Goal: Information Seeking & Learning: Understand process/instructions

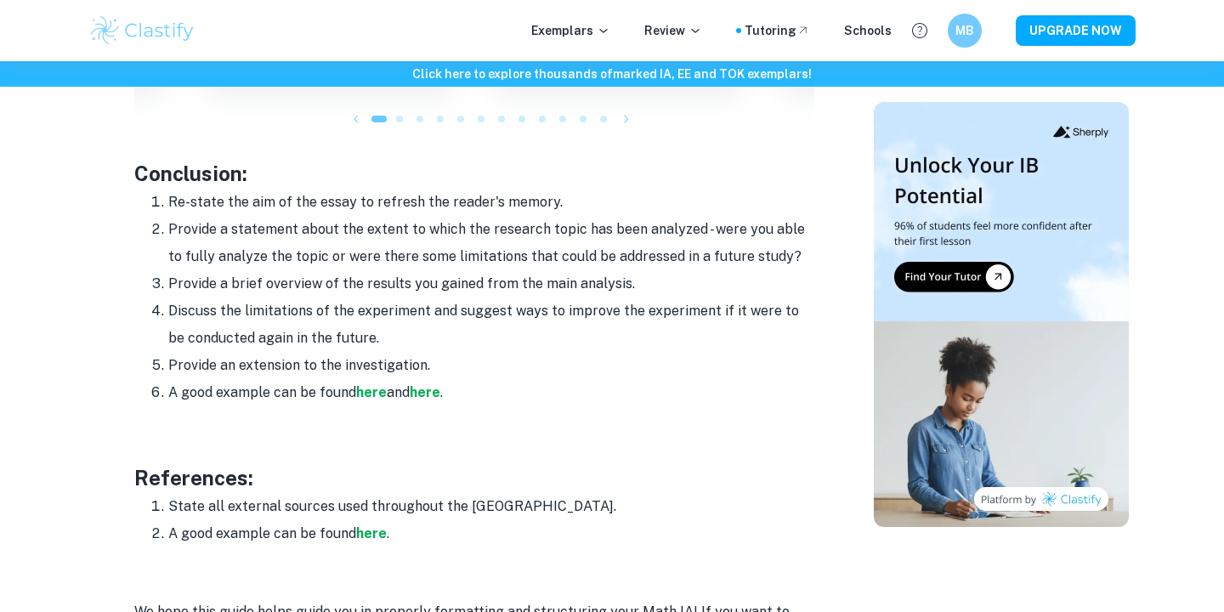
scroll to position [2068, 0]
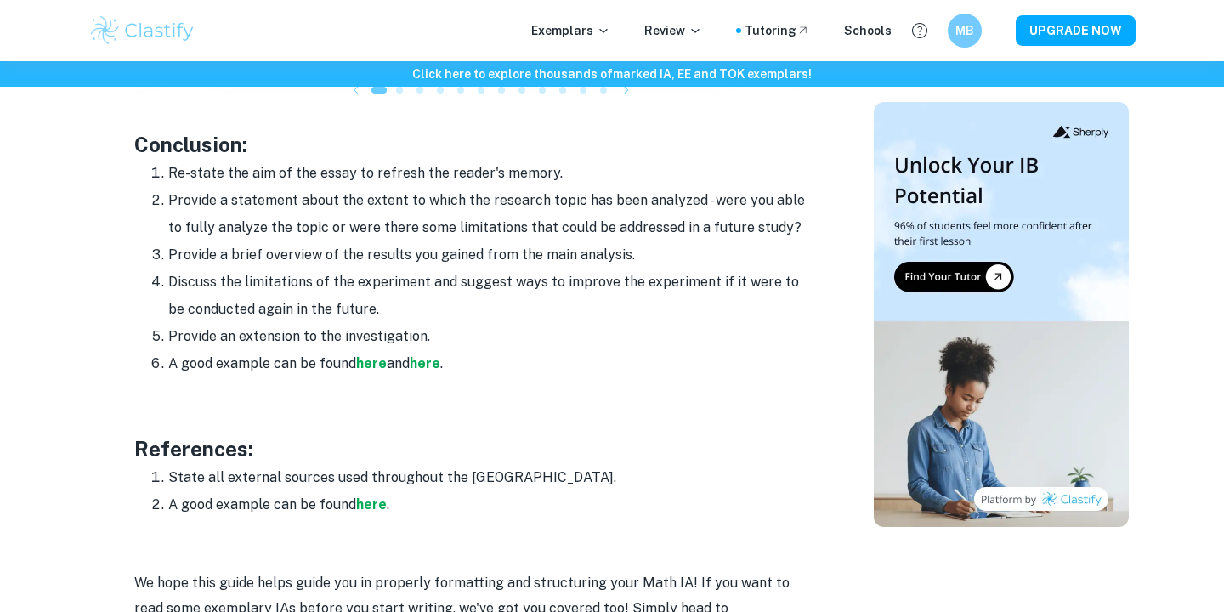
drag, startPoint x: 462, startPoint y: 340, endPoint x: 113, endPoint y: 144, distance: 400.8
copy div "Conclusion: Re-state the aim of the essay to refresh the reader's memory. Provi…"
click at [465, 243] on li "Provide a brief overview of the results you gained from the main analysis." at bounding box center [491, 254] width 646 height 27
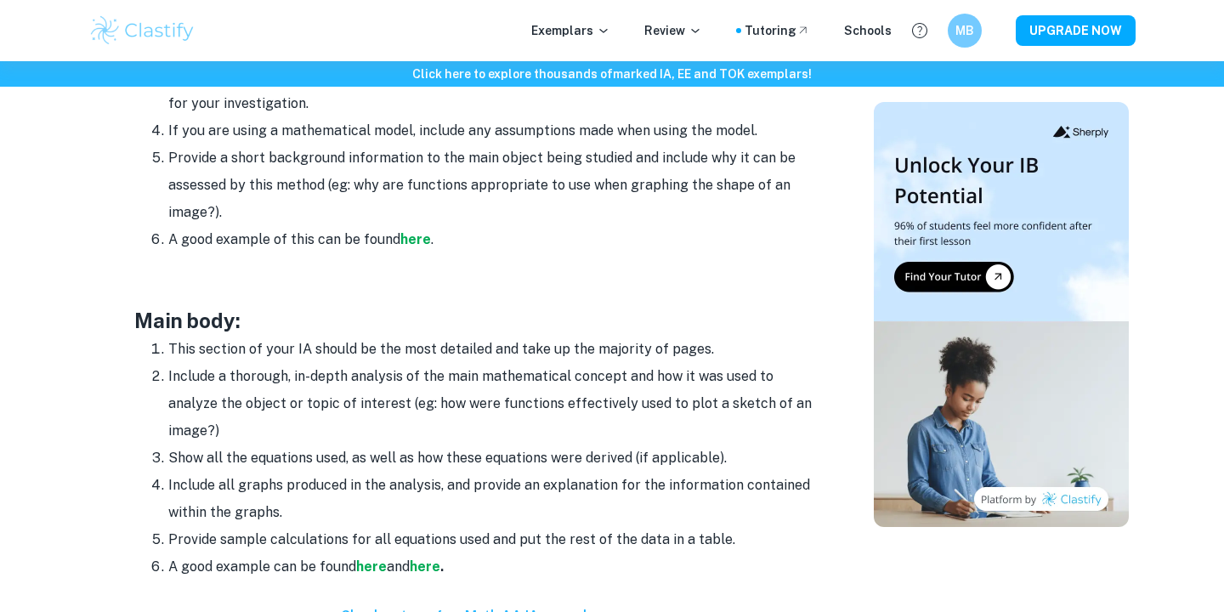
scroll to position [1286, 0]
